Goal: Task Accomplishment & Management: Complete application form

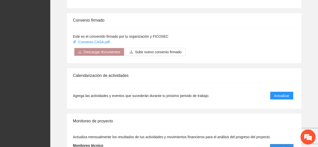
scroll to position [429, 0]
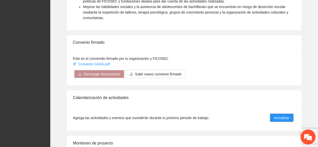
click at [276, 115] on span "Actualizar" at bounding box center [281, 118] width 15 height 6
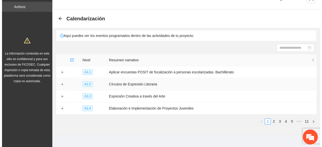
scroll to position [18, 0]
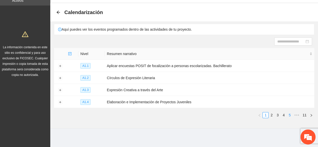
click at [288, 115] on link "5" at bounding box center [290, 116] width 6 height 6
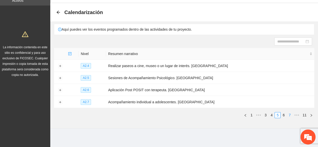
click at [288, 115] on link "7" at bounding box center [290, 116] width 6 height 6
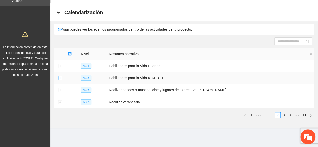
click at [61, 77] on button "Expand row" at bounding box center [60, 78] width 4 height 4
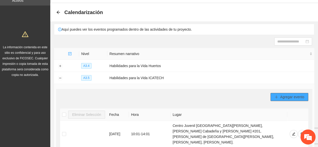
click at [284, 97] on span "Agregar evento" at bounding box center [292, 97] width 24 height 6
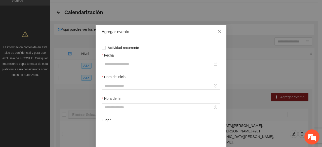
click at [122, 63] on input "Fecha" at bounding box center [159, 64] width 108 height 6
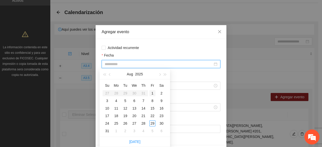
type input "**********"
click at [144, 123] on div "28" at bounding box center [143, 124] width 6 height 6
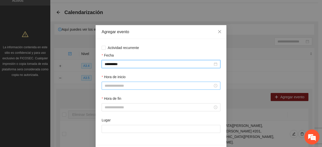
click at [107, 87] on input "Hora de inicio" at bounding box center [159, 86] width 108 height 6
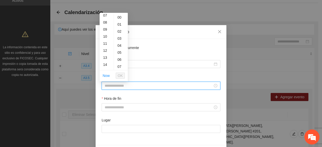
scroll to position [0, 0]
click at [106, 59] on div "10" at bounding box center [107, 62] width 14 height 7
type input "*****"
click at [122, 76] on span "OK" at bounding box center [120, 76] width 5 height 6
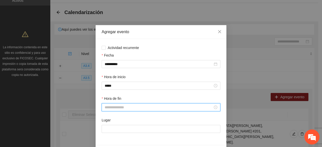
click at [122, 108] on input "Hora de fin" at bounding box center [159, 108] width 108 height 6
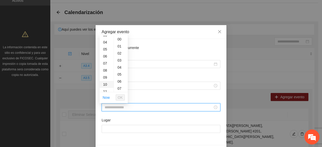
scroll to position [50, 0]
click at [104, 80] on div "13" at bounding box center [107, 80] width 14 height 7
click at [119, 96] on span "OK" at bounding box center [120, 98] width 5 height 6
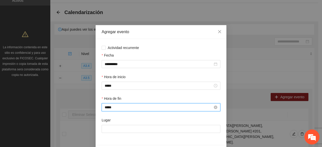
click at [121, 107] on input "*****" at bounding box center [159, 108] width 108 height 6
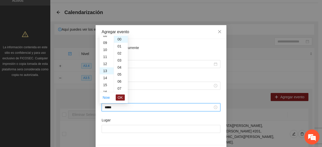
scroll to position [87, 0]
click at [104, 51] on div "14" at bounding box center [107, 51] width 14 height 7
type input "*****"
click at [119, 97] on span "OK" at bounding box center [120, 98] width 5 height 6
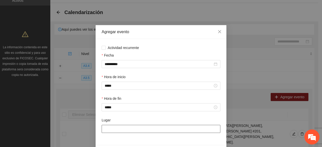
click at [122, 129] on input "Lugar" at bounding box center [161, 129] width 119 height 8
type input "**********"
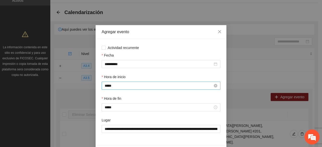
click at [112, 87] on input "*****" at bounding box center [159, 86] width 108 height 6
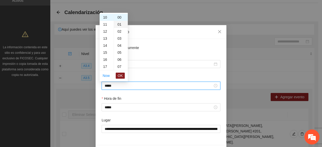
click at [119, 24] on div "01" at bounding box center [121, 24] width 14 height 7
type input "*****"
click at [119, 74] on span "OK" at bounding box center [120, 76] width 5 height 6
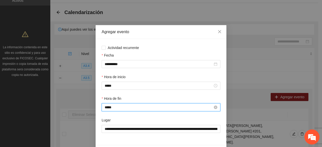
click at [115, 110] on input "*****" at bounding box center [159, 108] width 108 height 6
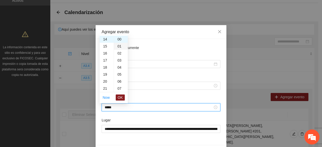
click at [118, 46] on div "01" at bounding box center [121, 46] width 14 height 7
type input "*****"
click at [122, 97] on span "OK" at bounding box center [120, 98] width 5 height 6
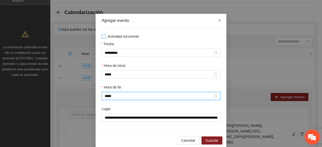
scroll to position [18, 0]
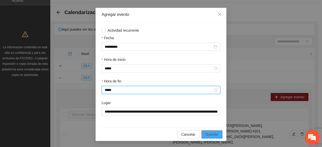
click at [214, 134] on span "Guardar" at bounding box center [212, 135] width 13 height 6
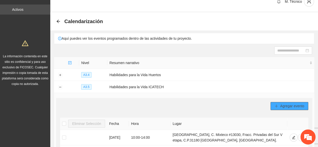
scroll to position [0, 0]
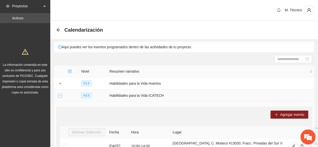
click at [61, 96] on button "Collapse row" at bounding box center [60, 96] width 4 height 4
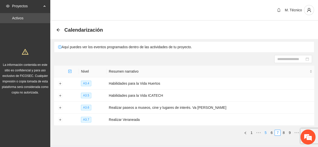
click at [273, 132] on link "6" at bounding box center [272, 133] width 6 height 6
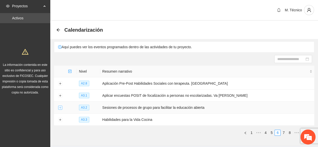
click at [59, 106] on button "Expand row" at bounding box center [60, 108] width 4 height 4
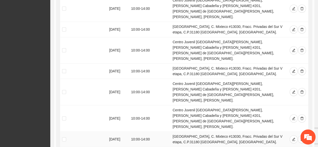
scroll to position [229, 0]
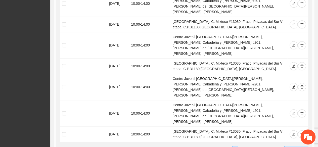
click at [294, 146] on span "10 / page" at bounding box center [297, 149] width 20 height 6
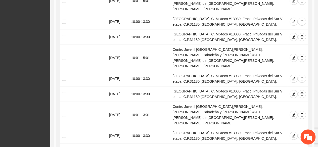
scroll to position [1185, 0]
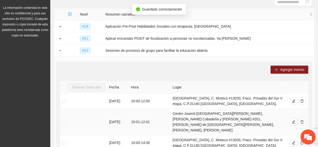
scroll to position [0, 0]
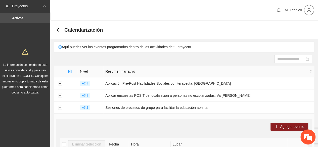
drag, startPoint x: 310, startPoint y: 10, endPoint x: 306, endPoint y: 15, distance: 6.3
click at [310, 10] on icon "user" at bounding box center [309, 10] width 4 height 4
click at [293, 29] on span "Cerrar sesión" at bounding box center [296, 29] width 32 height 6
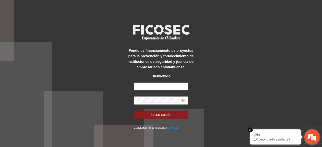
type input "**********"
click at [250, 130] on em at bounding box center [250, 130] width 5 height 5
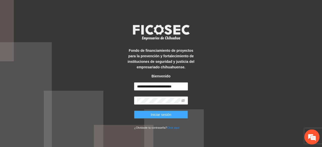
click at [165, 113] on span "Iniciar sesión" at bounding box center [161, 115] width 21 height 6
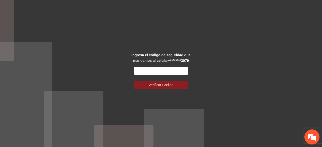
click at [167, 74] on input "text" at bounding box center [161, 71] width 54 height 8
click at [144, 70] on input "text" at bounding box center [161, 71] width 54 height 8
type input "******"
click at [134, 81] on button "Verificar Código" at bounding box center [161, 85] width 54 height 8
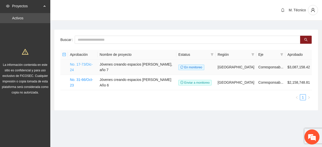
click at [91, 63] on link "No. 17-73/Dic-24" at bounding box center [81, 67] width 23 height 10
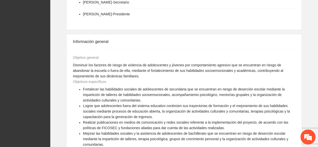
scroll to position [478, 0]
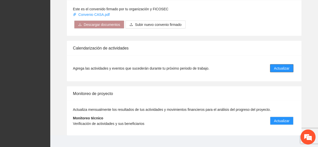
click at [275, 66] on span "Actualizar" at bounding box center [281, 69] width 15 height 6
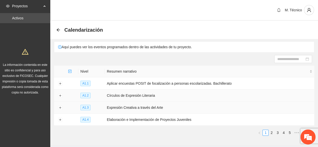
scroll to position [18, 0]
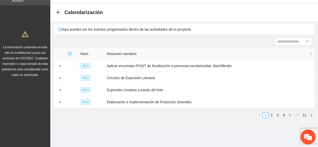
click at [289, 114] on link "5" at bounding box center [290, 116] width 6 height 6
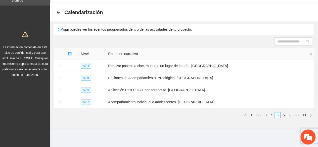
click at [289, 114] on link "7" at bounding box center [290, 116] width 6 height 6
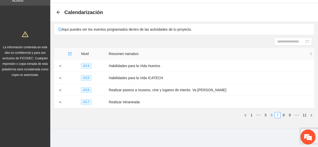
click at [274, 114] on link "6" at bounding box center [272, 116] width 6 height 6
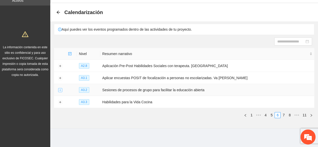
click at [60, 89] on button "Expand row" at bounding box center [60, 90] width 4 height 4
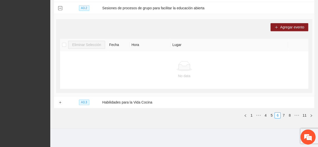
scroll to position [0, 0]
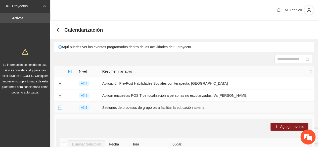
click at [60, 108] on button "Collapse row" at bounding box center [60, 108] width 4 height 4
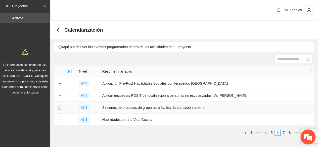
click at [60, 107] on button "Expand row" at bounding box center [60, 108] width 4 height 4
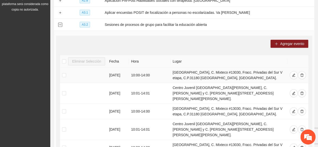
scroll to position [229, 0]
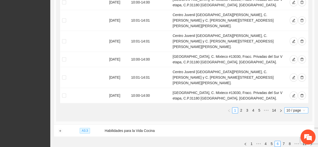
click at [289, 108] on span "10 / page" at bounding box center [297, 111] width 20 height 6
click at [291, 140] on div "100 / page" at bounding box center [297, 144] width 24 height 8
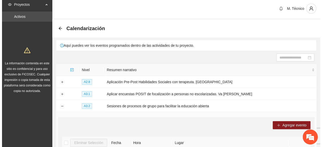
scroll to position [0, 0]
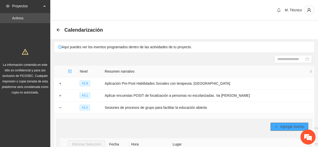
click at [286, 126] on span "Agregar evento" at bounding box center [292, 127] width 24 height 6
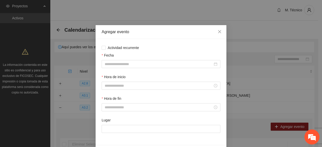
click at [146, 60] on div at bounding box center [161, 64] width 119 height 8
click at [148, 65] on input "Fecha" at bounding box center [159, 64] width 108 height 6
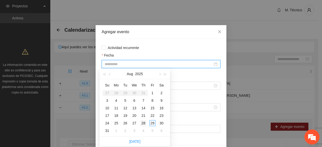
type input "**********"
click at [142, 123] on div "28" at bounding box center [143, 123] width 6 height 6
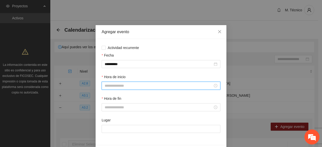
click at [108, 86] on input "Hora de inicio" at bounding box center [159, 86] width 108 height 6
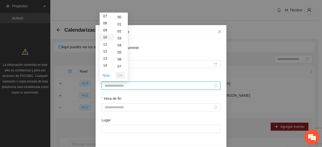
click at [106, 34] on div "10" at bounding box center [107, 37] width 14 height 7
type input "*****"
click at [121, 74] on span "OK" at bounding box center [120, 76] width 5 height 6
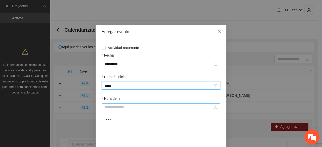
click at [115, 109] on input "Hora de fin" at bounding box center [159, 108] width 108 height 6
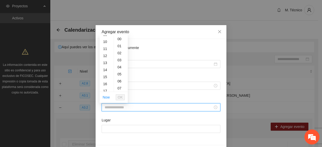
scroll to position [76, 0]
click at [107, 64] on div "14" at bounding box center [107, 62] width 14 height 7
type input "*****"
click at [121, 98] on span "OK" at bounding box center [120, 98] width 5 height 6
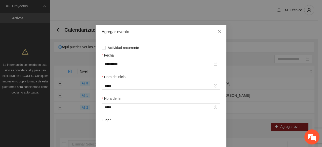
click at [124, 125] on div "Lugar" at bounding box center [161, 122] width 119 height 8
click at [123, 127] on input "Lugar" at bounding box center [161, 129] width 119 height 8
type input "**********"
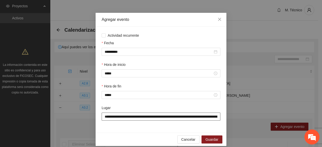
scroll to position [18, 0]
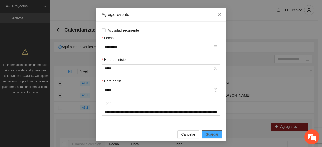
click at [211, 134] on span "Guardar" at bounding box center [212, 135] width 13 height 6
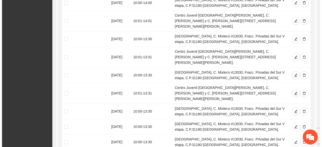
scroll to position [1258, 0]
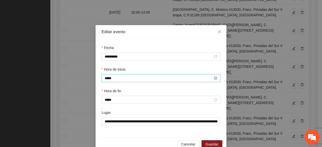
click at [122, 77] on input "*****" at bounding box center [159, 79] width 108 height 6
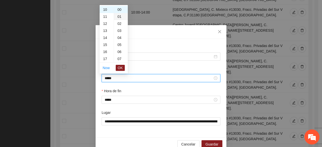
click at [122, 17] on div "01" at bounding box center [121, 16] width 14 height 7
type input "*****"
click at [123, 67] on button "OK" at bounding box center [120, 68] width 9 height 6
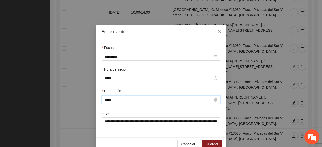
click at [118, 102] on input "*****" at bounding box center [159, 100] width 108 height 6
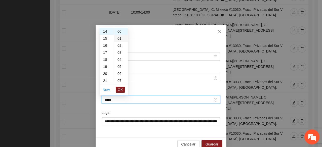
click at [118, 38] on div "01" at bounding box center [121, 38] width 14 height 7
type input "*****"
click at [119, 87] on span "OK" at bounding box center [120, 90] width 5 height 6
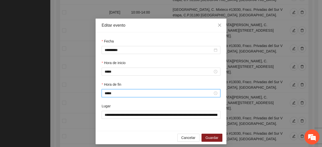
scroll to position [10, 0]
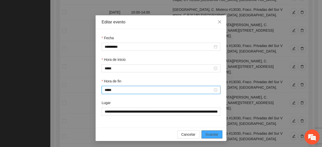
click at [214, 134] on span "Guardar" at bounding box center [212, 135] width 13 height 6
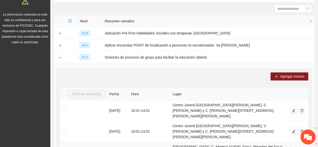
scroll to position [0, 0]
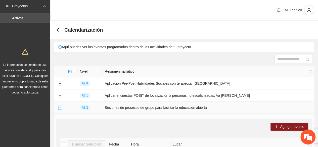
click at [60, 108] on button "Collapse row" at bounding box center [60, 108] width 4 height 4
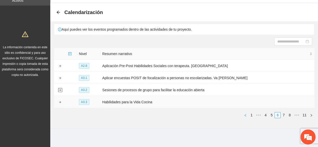
scroll to position [18, 0]
click at [282, 115] on link "7" at bounding box center [284, 116] width 6 height 6
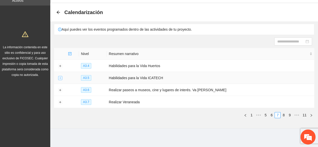
click at [58, 78] on button "Expand row" at bounding box center [60, 78] width 4 height 4
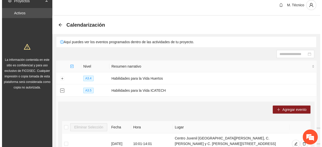
scroll to position [2, 0]
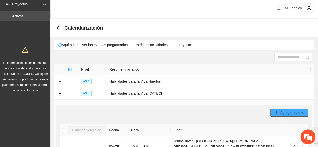
click at [284, 110] on span "Agregar evento" at bounding box center [292, 113] width 24 height 6
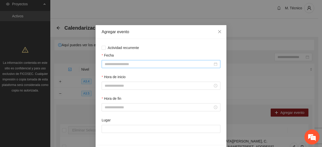
click at [123, 65] on input "Fecha" at bounding box center [159, 64] width 108 height 6
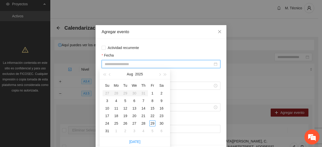
type input "**********"
click at [159, 76] on button "button" at bounding box center [160, 74] width 6 height 10
type input "**********"
click at [110, 72] on button "button" at bounding box center [110, 74] width 6 height 10
type input "**********"
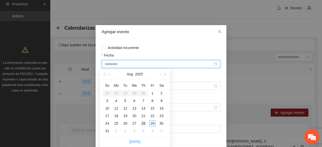
click at [144, 124] on div "28" at bounding box center [143, 124] width 6 height 6
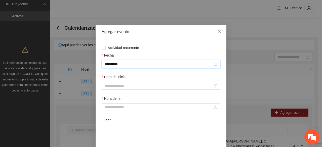
scroll to position [18, 0]
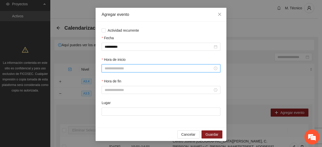
click at [116, 69] on input "Hora de inicio" at bounding box center [159, 69] width 108 height 6
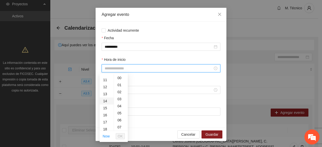
click at [105, 99] on div "14" at bounding box center [107, 101] width 14 height 7
type input "*****"
click at [119, 135] on span "OK" at bounding box center [120, 137] width 5 height 6
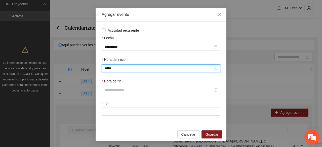
click at [108, 93] on div at bounding box center [161, 90] width 119 height 8
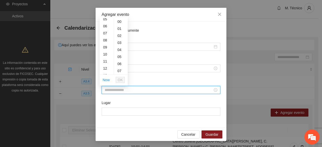
scroll to position [101, 0]
click at [103, 47] on div "18" at bounding box center [107, 47] width 14 height 7
type input "*****"
click at [120, 79] on span "OK" at bounding box center [120, 80] width 5 height 6
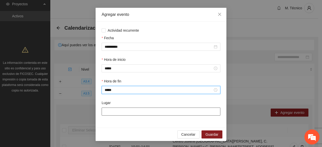
click at [116, 110] on input "Lugar" at bounding box center [161, 112] width 119 height 8
type input "**********"
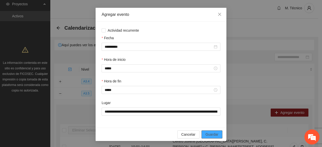
click at [214, 132] on span "Guardar" at bounding box center [212, 135] width 13 height 6
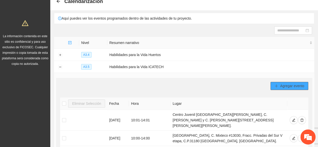
scroll to position [27, 0]
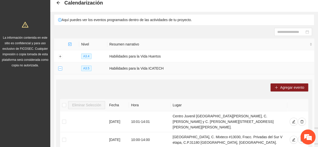
click at [60, 67] on button "Collapse row" at bounding box center [60, 69] width 4 height 4
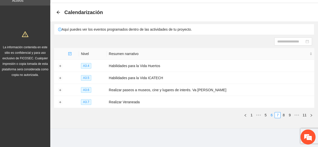
click at [270, 115] on link "6" at bounding box center [272, 116] width 6 height 6
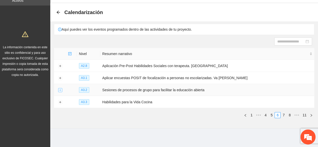
click at [60, 90] on button "Expand row" at bounding box center [60, 90] width 4 height 4
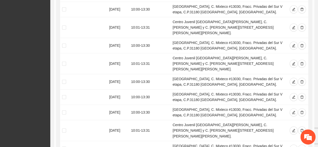
scroll to position [1251, 0]
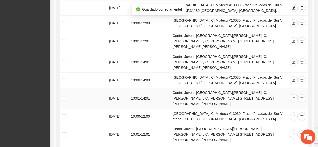
scroll to position [0, 0]
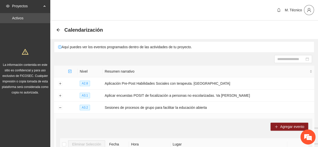
click at [307, 9] on icon "user" at bounding box center [309, 10] width 5 height 5
click at [298, 27] on span "Cerrar sesión" at bounding box center [296, 29] width 32 height 6
